Goal: Navigation & Orientation: Find specific page/section

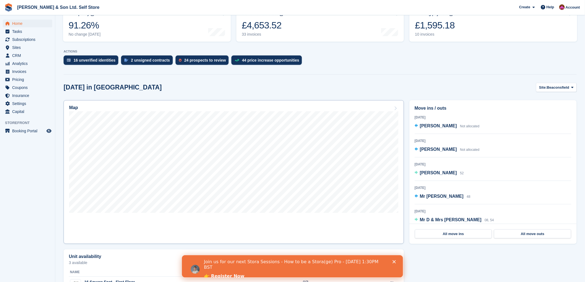
scroll to position [92, 0]
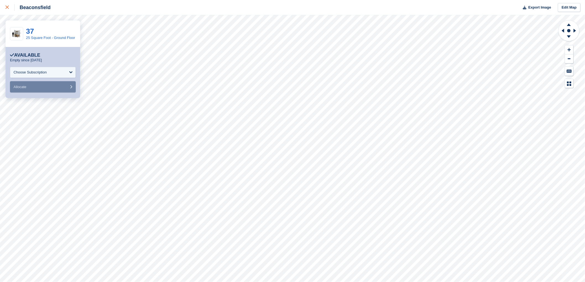
click at [8, 9] on div at bounding box center [10, 7] width 9 height 7
